Goal: Task Accomplishment & Management: Use online tool/utility

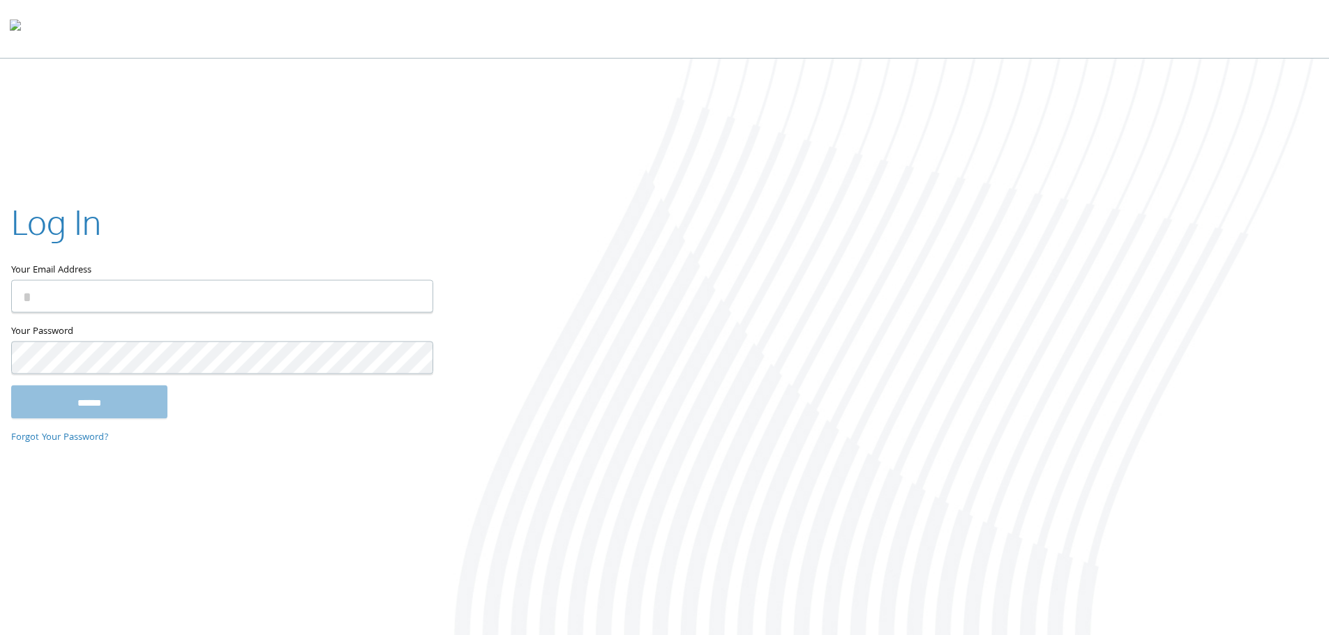
type input "**********"
click at [84, 398] on input "******" at bounding box center [89, 401] width 156 height 33
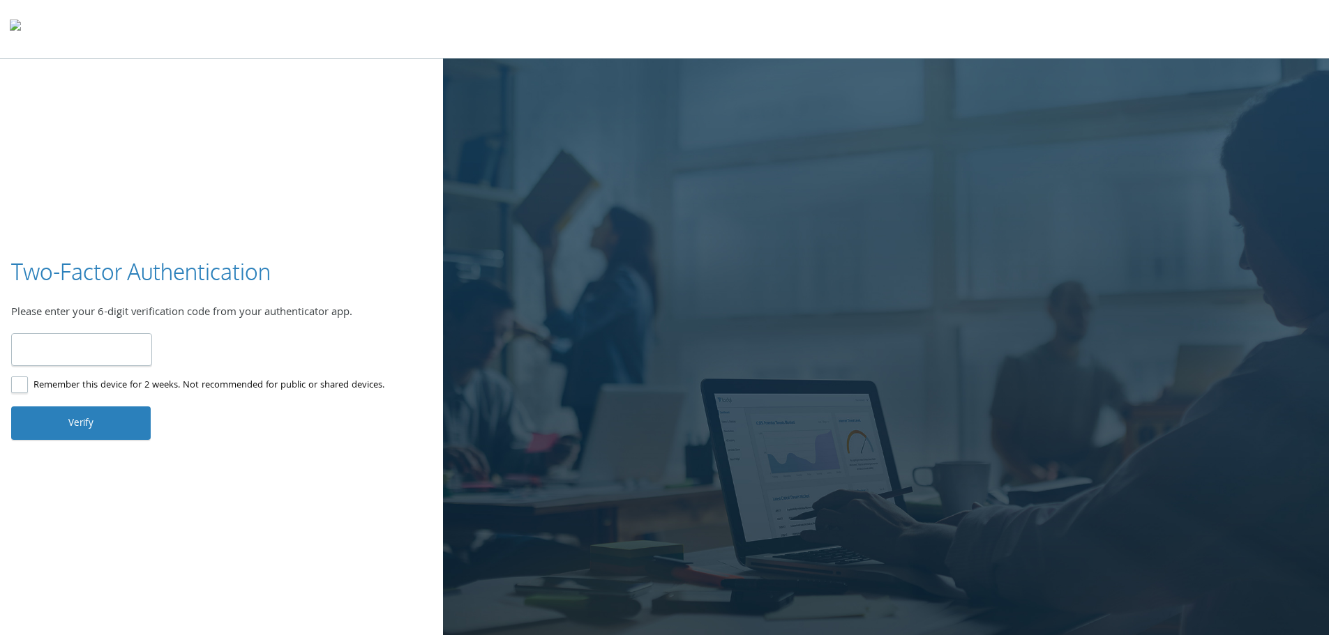
click at [65, 351] on input "number" at bounding box center [81, 349] width 141 height 33
type input "******"
